Goal: Task Accomplishment & Management: Manage account settings

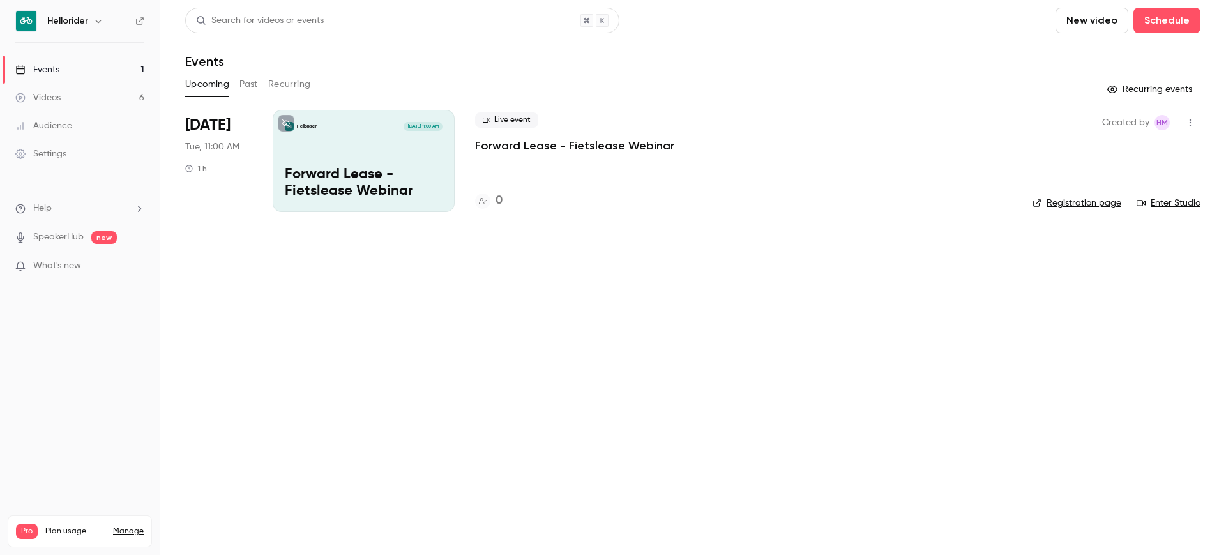
click at [87, 15] on h6 "Hellorider" at bounding box center [67, 21] width 41 height 13
click at [93, 22] on icon "button" at bounding box center [98, 21] width 10 height 10
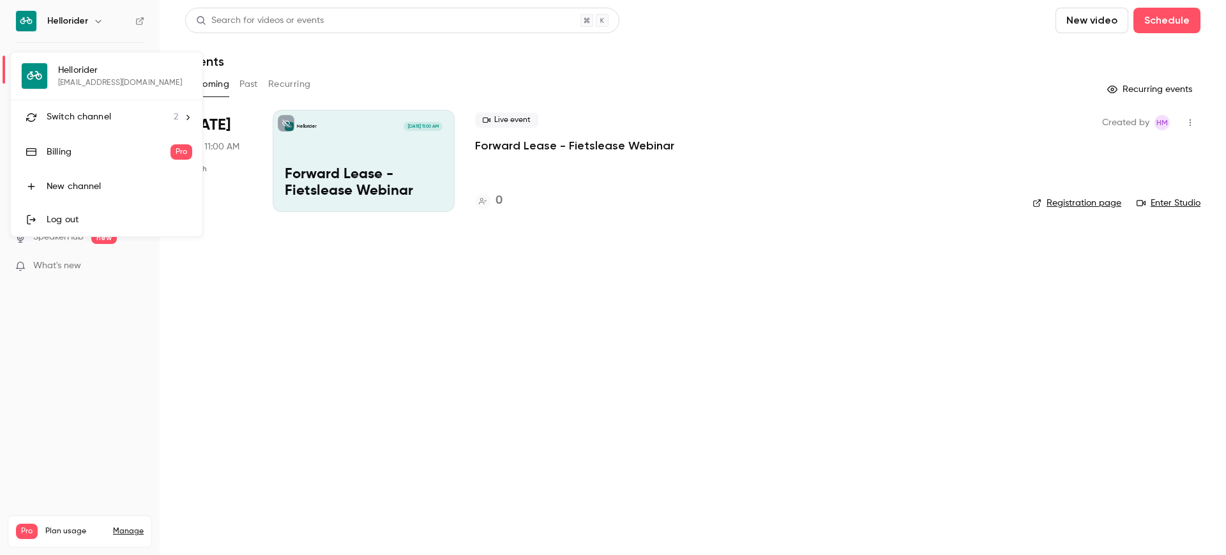
click at [80, 124] on li "Switch channel 2" at bounding box center [107, 117] width 192 height 34
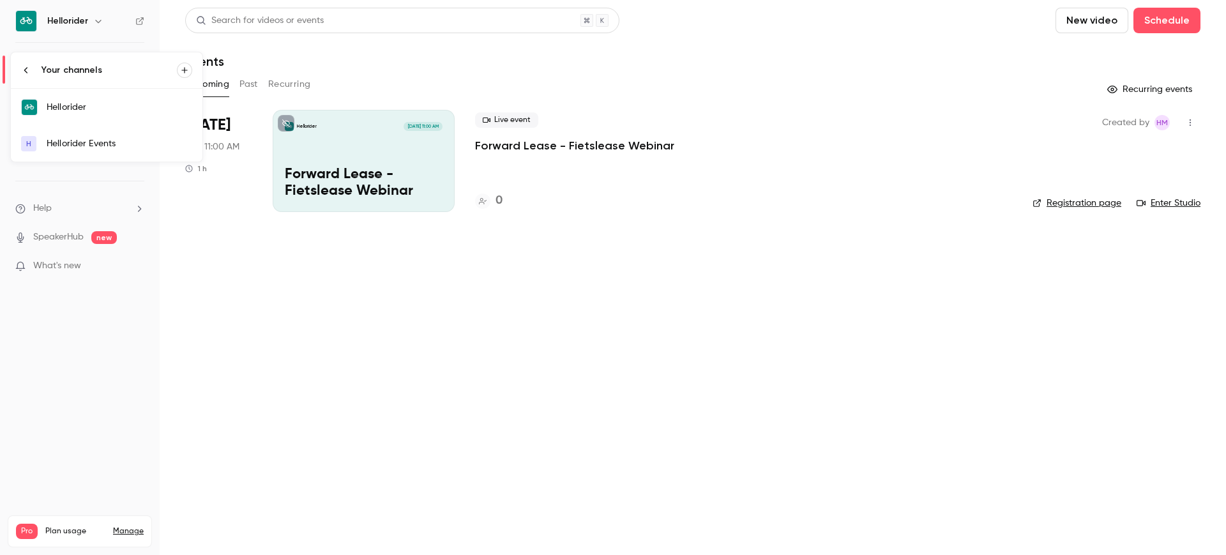
click at [105, 139] on div "Hellorider Events" at bounding box center [120, 143] width 146 height 13
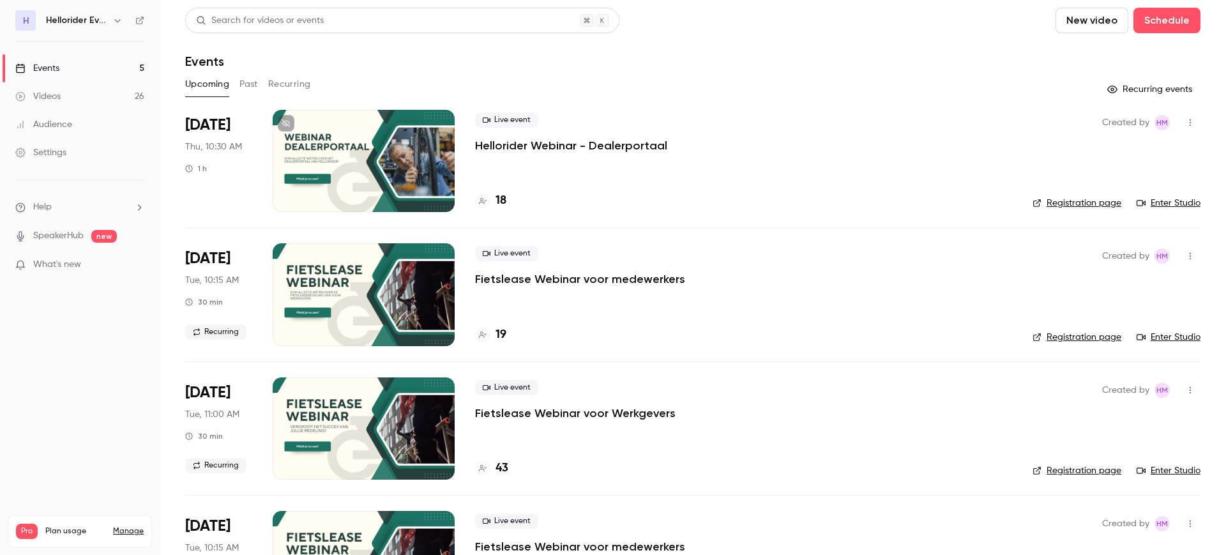
click at [589, 142] on p "Hellorider Webinar - Dealerportaal" at bounding box center [571, 145] width 192 height 15
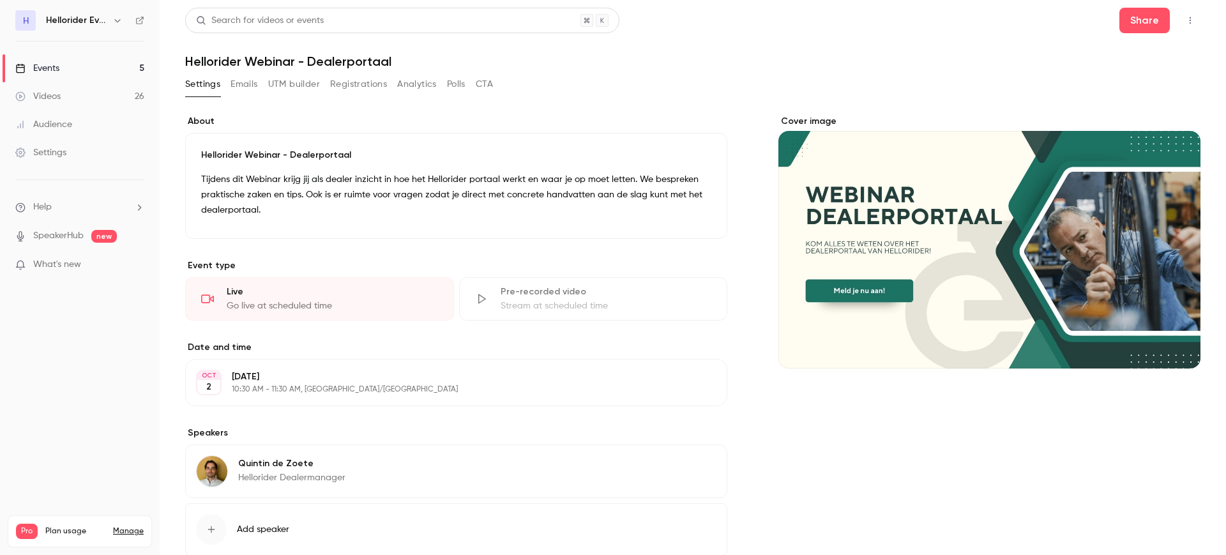
click at [63, 153] on div "Settings" at bounding box center [40, 152] width 51 height 13
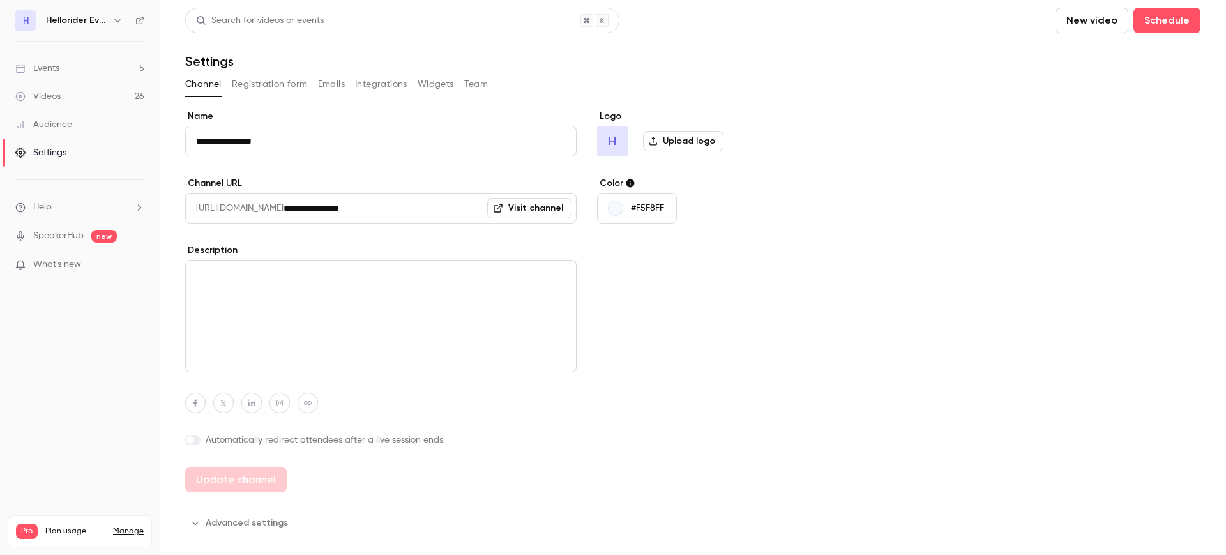
click at [480, 88] on button "Team" at bounding box center [476, 84] width 24 height 20
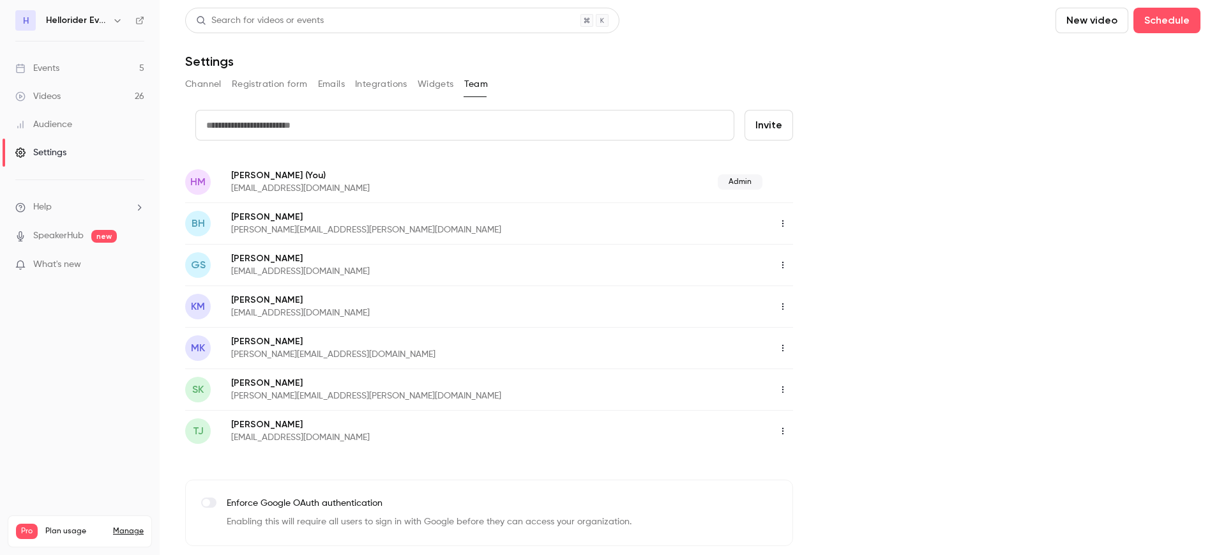
click at [313, 127] on input "text" at bounding box center [464, 125] width 539 height 31
type input "*"
paste input "**********"
type input "**********"
click at [766, 119] on button "Invite" at bounding box center [768, 125] width 49 height 31
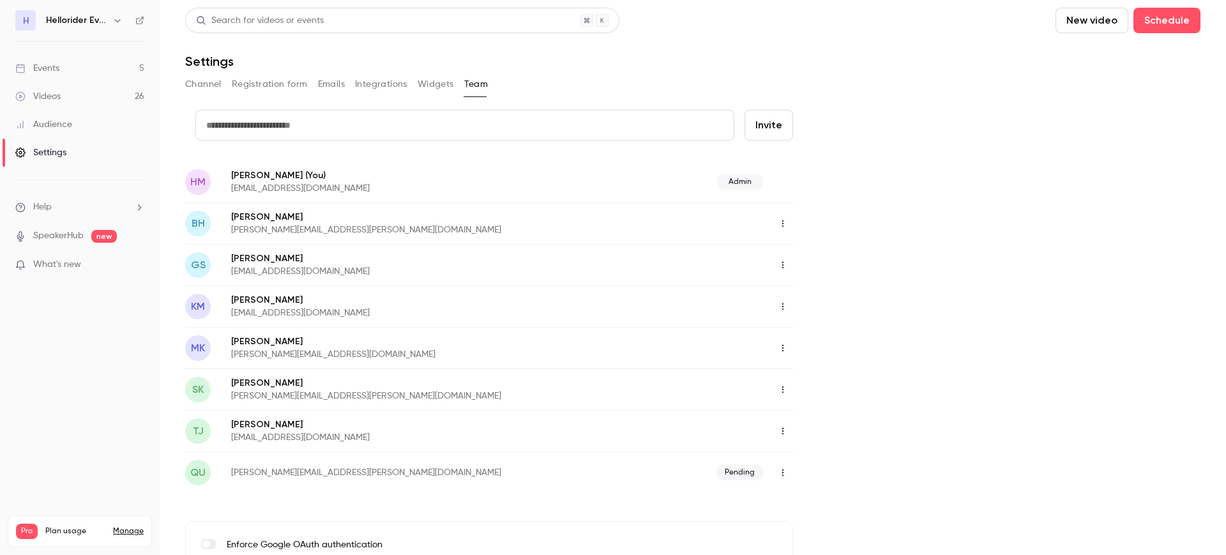
click at [784, 470] on icon "button" at bounding box center [783, 472] width 10 height 9
click at [908, 422] on div at bounding box center [613, 277] width 1226 height 555
click at [61, 64] on link "Events 5" at bounding box center [80, 68] width 160 height 28
